Goal: Transaction & Acquisition: Purchase product/service

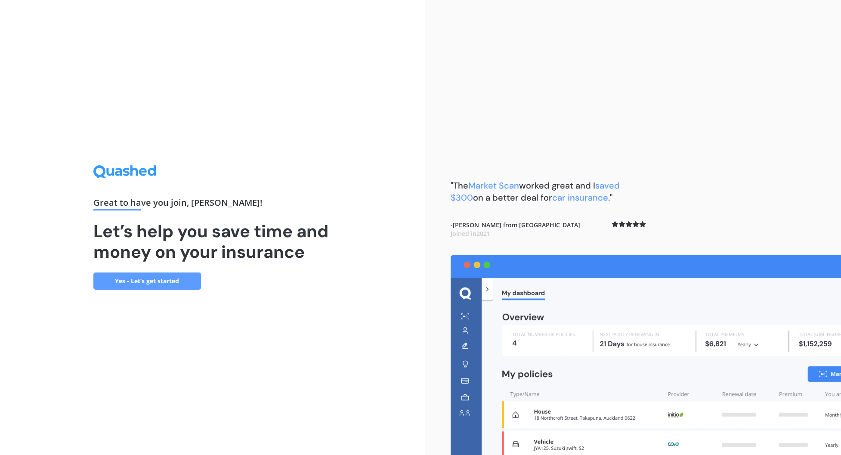
click at [181, 281] on link "Yes - Let’s get started" at bounding box center [147, 281] width 108 height 17
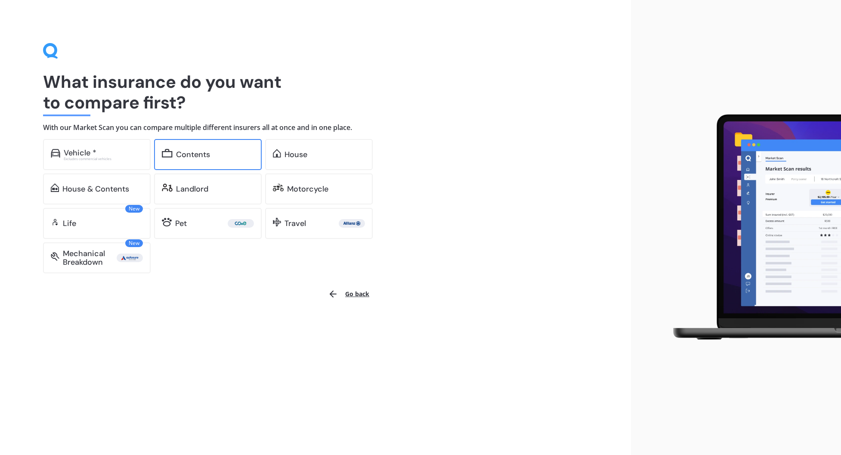
click at [199, 152] on div "Contents" at bounding box center [193, 154] width 34 height 9
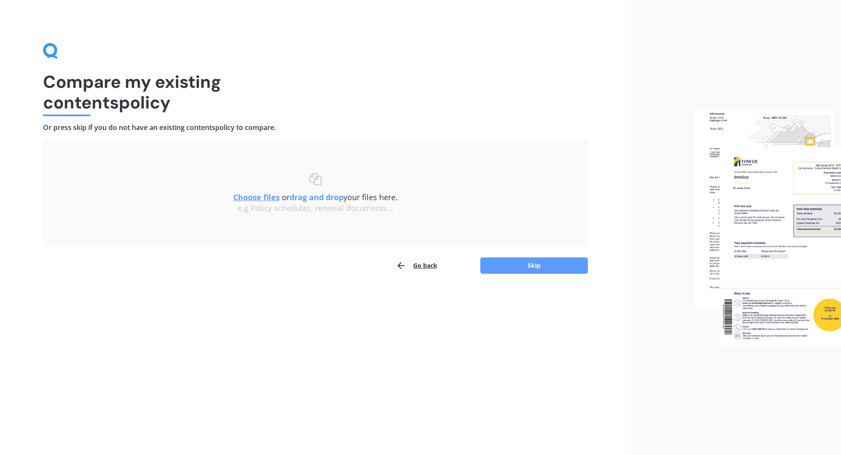
click at [269, 198] on u "Choose files" at bounding box center [256, 197] width 47 height 10
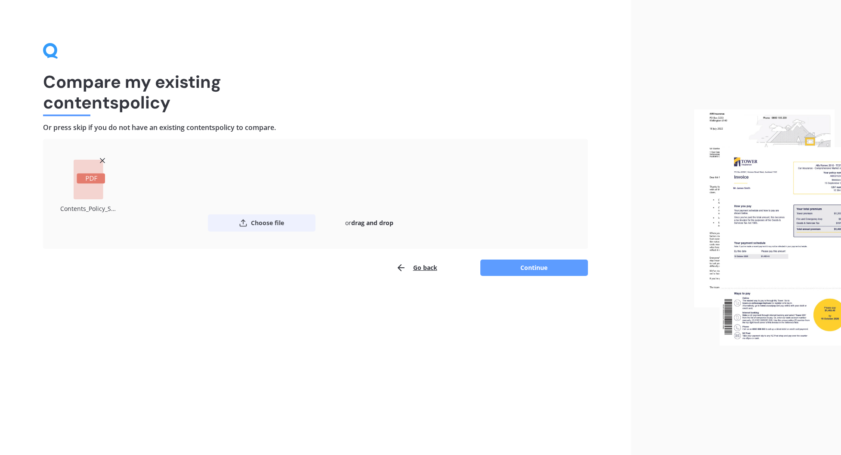
click at [263, 219] on button "Choose file" at bounding box center [262, 222] width 108 height 17
click at [525, 271] on button "Continue" at bounding box center [535, 268] width 108 height 16
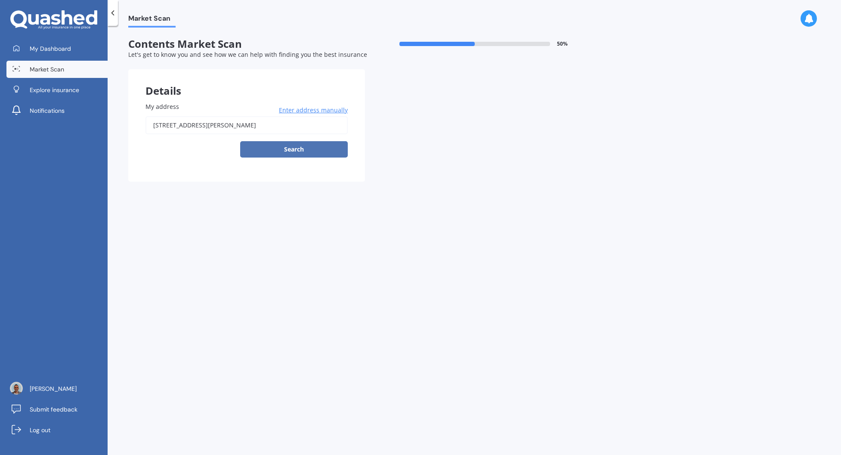
click at [298, 145] on button "Search" at bounding box center [294, 149] width 108 height 16
type input "[STREET_ADDRESS][PERSON_NAME]"
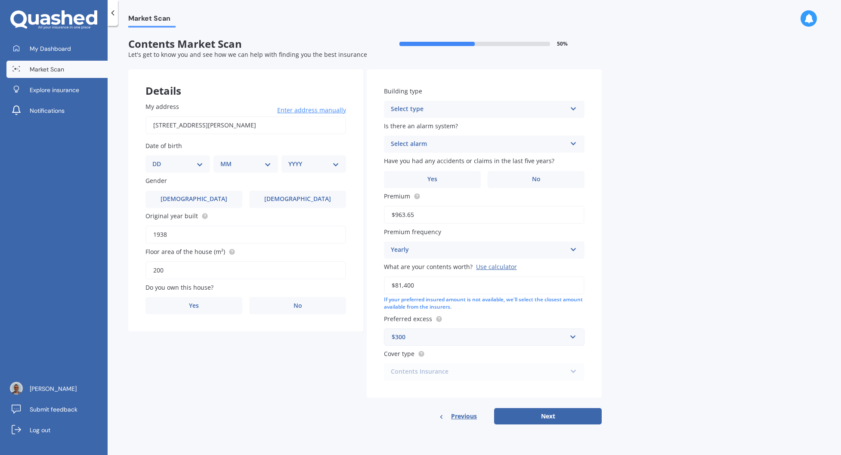
click at [202, 161] on select "DD 01 02 03 04 05 06 07 08 09 10 11 12 13 14 15 16 17 18 19 20 21 22 23 24 25 2…" at bounding box center [177, 163] width 51 height 9
select select "16"
click at [159, 160] on select "DD 01 02 03 04 05 06 07 08 09 10 11 12 13 14 15 16 17 18 19 20 21 22 23 24 25 2…" at bounding box center [177, 163] width 51 height 9
click at [238, 169] on select "MM 01 02 03 04 05 06 07 08 09 10 11 12" at bounding box center [247, 163] width 47 height 9
select select "04"
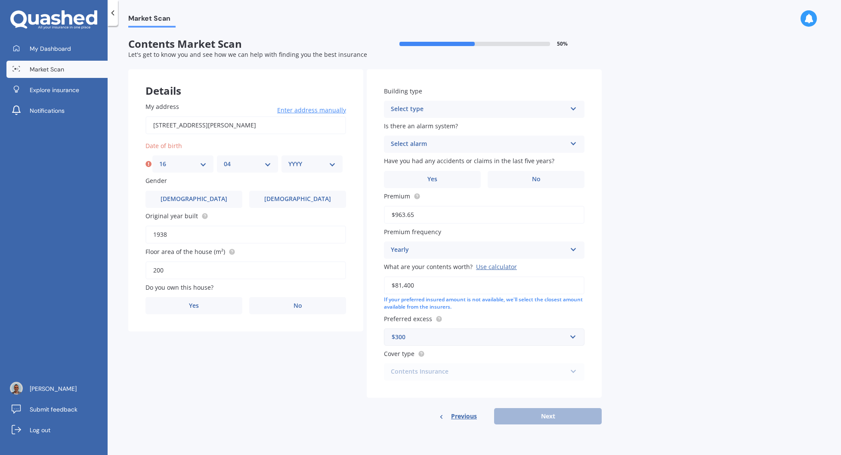
click at [224, 160] on select "MM 01 02 03 04 05 06 07 08 09 10 11 12" at bounding box center [247, 163] width 47 height 9
click at [295, 167] on select "YYYY 2009 2008 2007 2006 2005 2004 2003 2002 2001 2000 1999 1998 1997 1996 1995…" at bounding box center [312, 163] width 47 height 9
select select "1982"
click at [289, 160] on select "YYYY 2009 2008 2007 2006 2005 2004 2003 2002 2001 2000 1999 1998 1997 1996 1995…" at bounding box center [312, 163] width 47 height 9
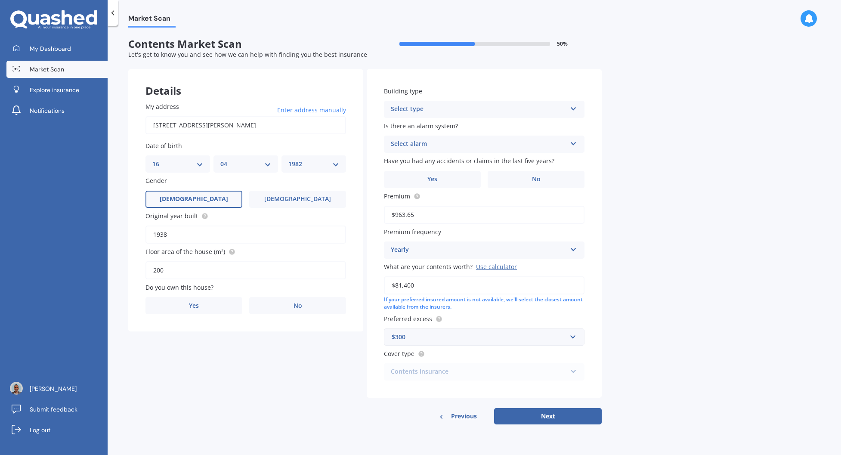
click at [203, 205] on label "[DEMOGRAPHIC_DATA]" at bounding box center [194, 199] width 97 height 17
click at [0, 0] on input "[DEMOGRAPHIC_DATA]" at bounding box center [0, 0] width 0 height 0
click at [208, 312] on label "Yes" at bounding box center [194, 305] width 97 height 17
click at [0, 0] on input "Yes" at bounding box center [0, 0] width 0 height 0
click at [203, 345] on div "Select occupant" at bounding box center [240, 341] width 176 height 10
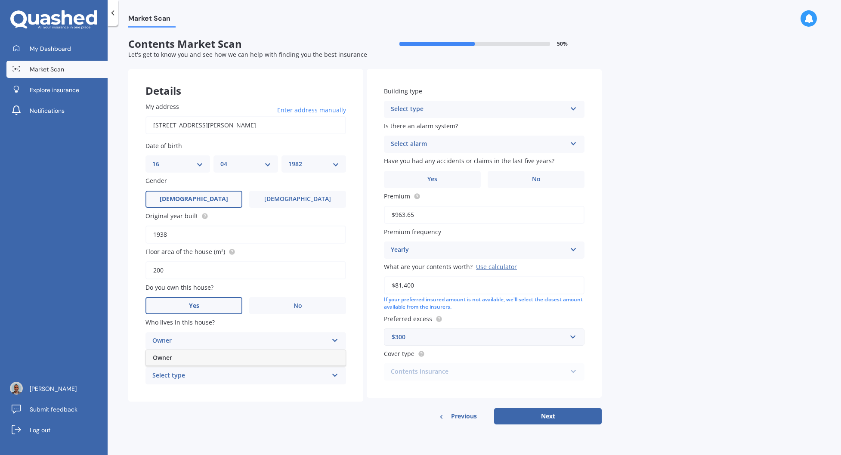
click at [201, 359] on div "Owner" at bounding box center [246, 358] width 200 height 16
click at [196, 376] on div "Select type" at bounding box center [240, 376] width 176 height 10
click at [192, 397] on div "Permanent" at bounding box center [246, 393] width 200 height 16
click at [427, 112] on div "Select type" at bounding box center [479, 109] width 176 height 10
click at [425, 128] on span "Freestanding" at bounding box center [410, 126] width 38 height 8
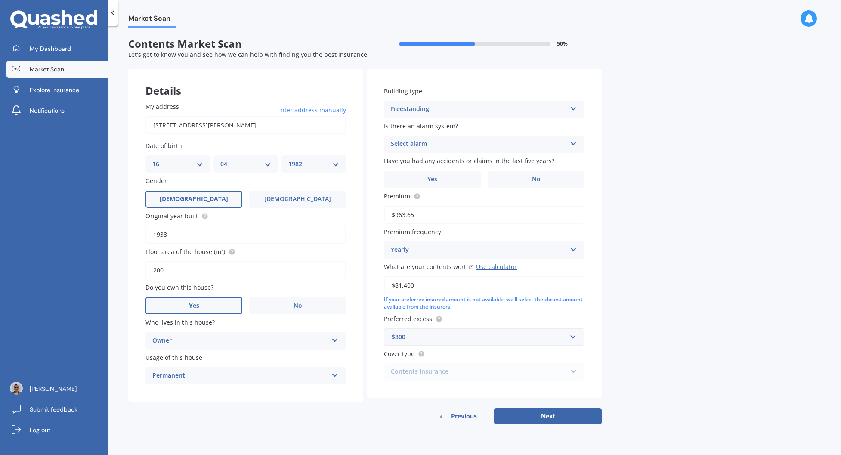
click at [423, 144] on div "Select alarm" at bounding box center [479, 144] width 176 height 10
click at [417, 190] on div "No" at bounding box center [485, 192] width 200 height 16
click at [515, 178] on label "No" at bounding box center [536, 179] width 97 height 17
click at [0, 0] on input "No" at bounding box center [0, 0] width 0 height 0
click at [553, 415] on button "Next" at bounding box center [548, 416] width 108 height 16
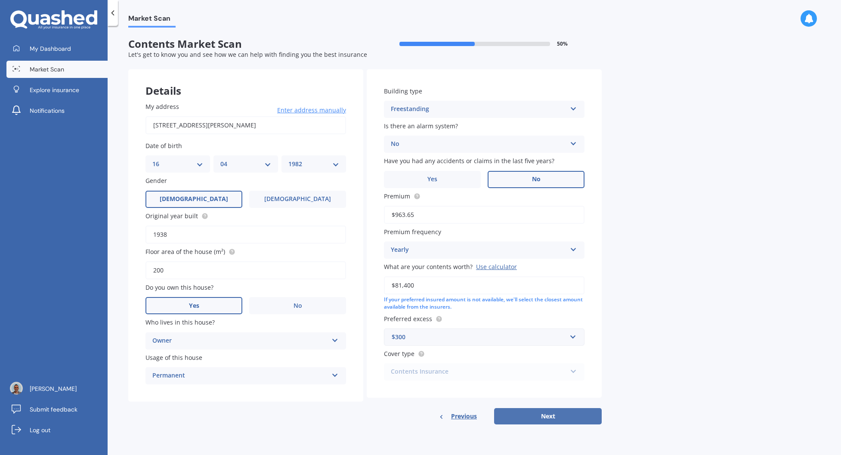
select select "16"
select select "04"
select select "1982"
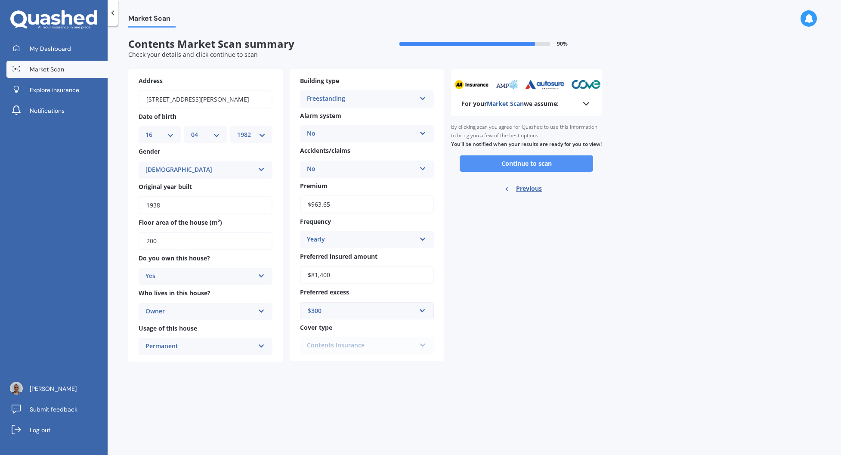
click at [561, 171] on button "Continue to scan" at bounding box center [526, 163] width 133 height 16
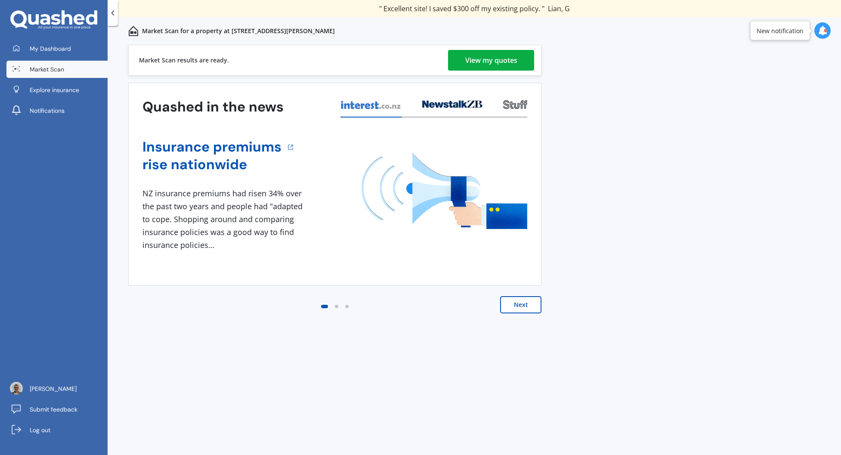
click at [475, 60] on div "View my quotes" at bounding box center [492, 60] width 52 height 21
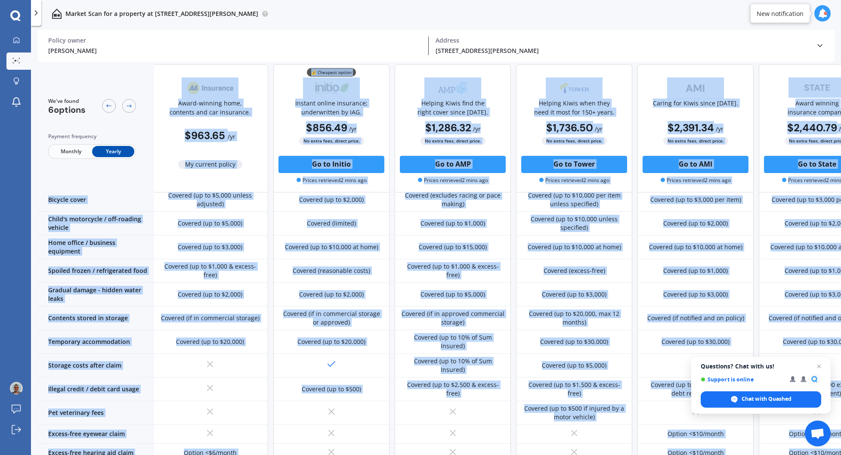
scroll to position [515, 2]
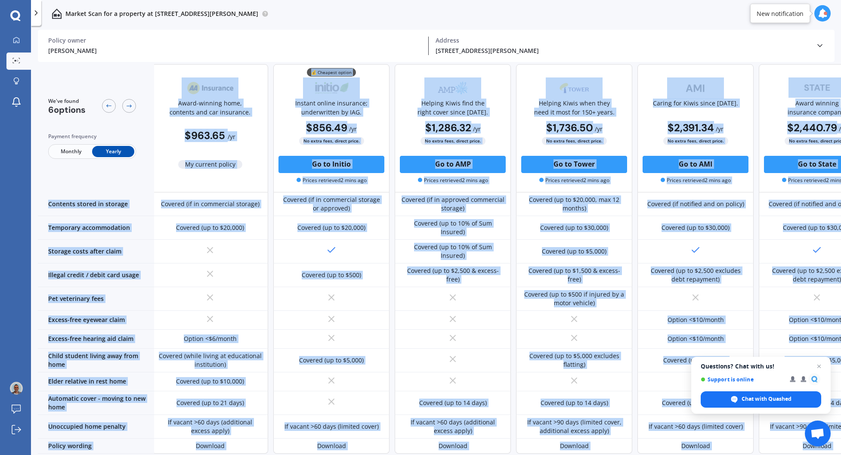
drag, startPoint x: 190, startPoint y: 81, endPoint x: 328, endPoint y: 472, distance: 413.8
click at [328, 455] on html "We are experiencing high volume of Market Scans . Just a heads up we will have …" at bounding box center [420, 227] width 841 height 455
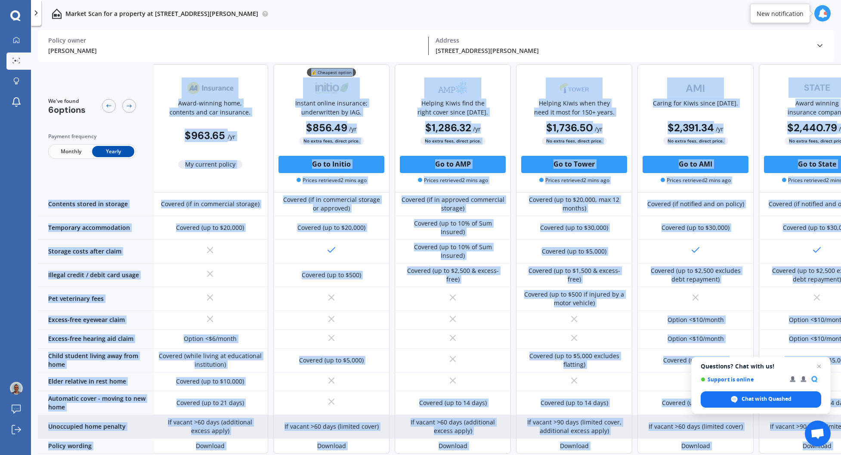
copy div "Lorem-ipsumdo sita, consecte adi eli seddoeius. $347.07 / te In utlabor etdolo …"
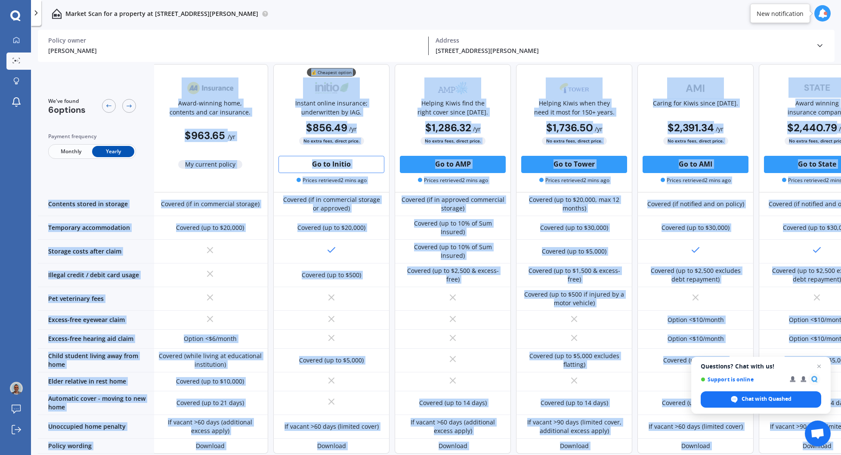
click at [323, 168] on button "Go to Initio" at bounding box center [332, 164] width 106 height 17
